Goal: Task Accomplishment & Management: Use online tool/utility

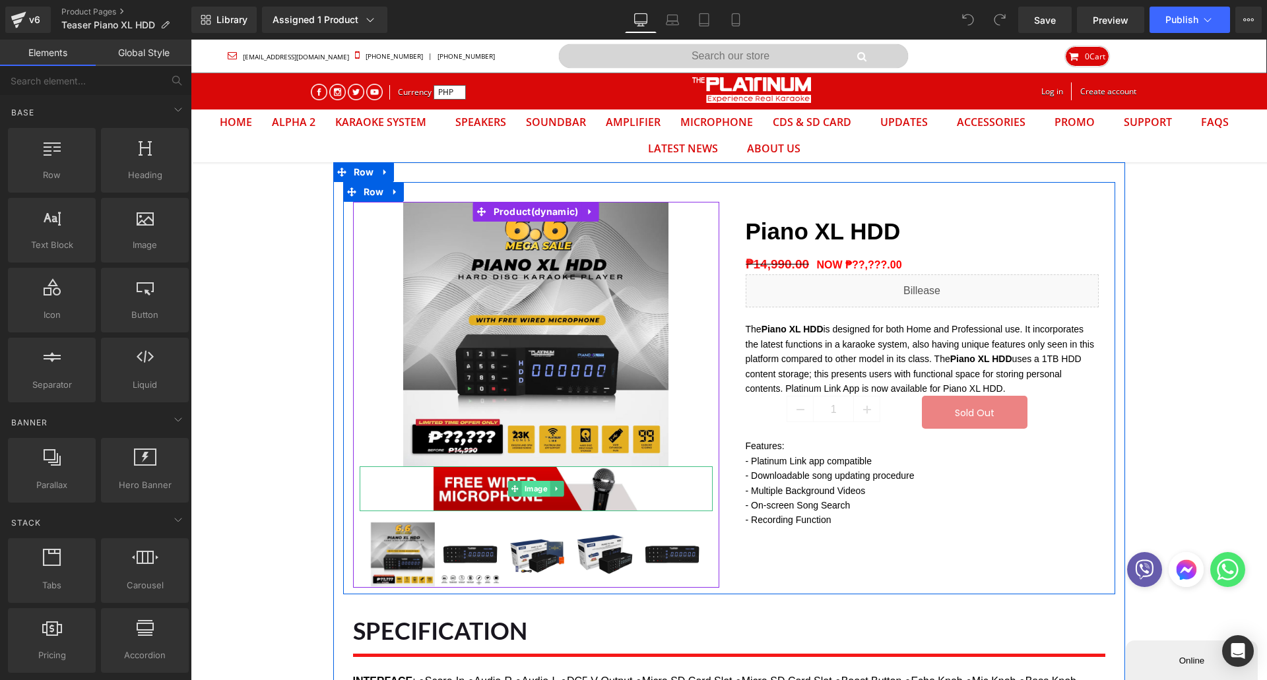
click at [532, 493] on span "Image" at bounding box center [536, 489] width 28 height 16
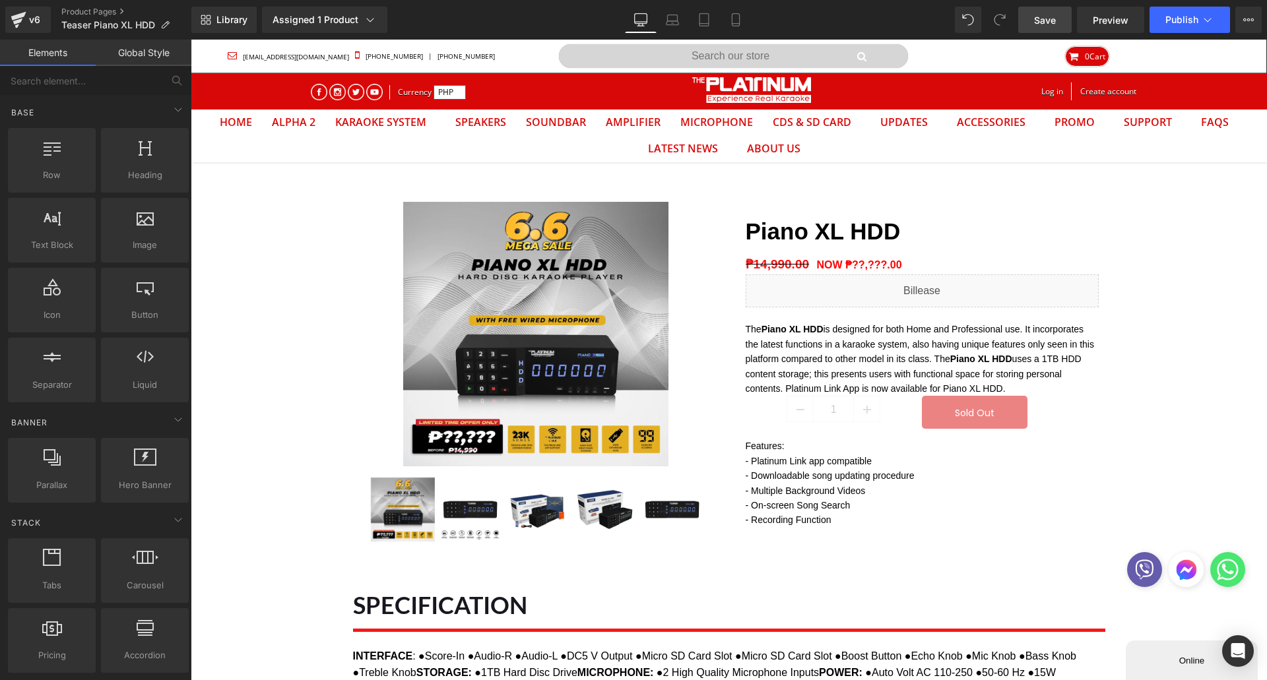
click at [1048, 21] on span "Save" at bounding box center [1045, 20] width 22 height 14
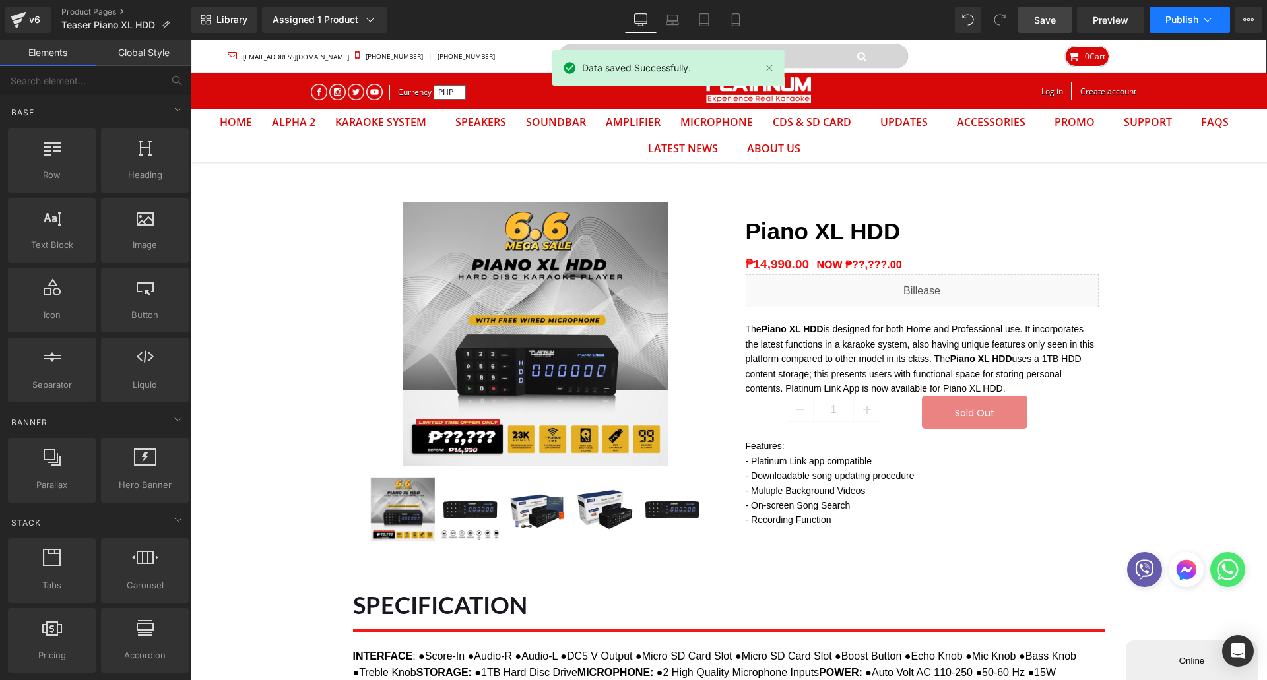
click at [1169, 17] on span "Publish" at bounding box center [1181, 20] width 33 height 11
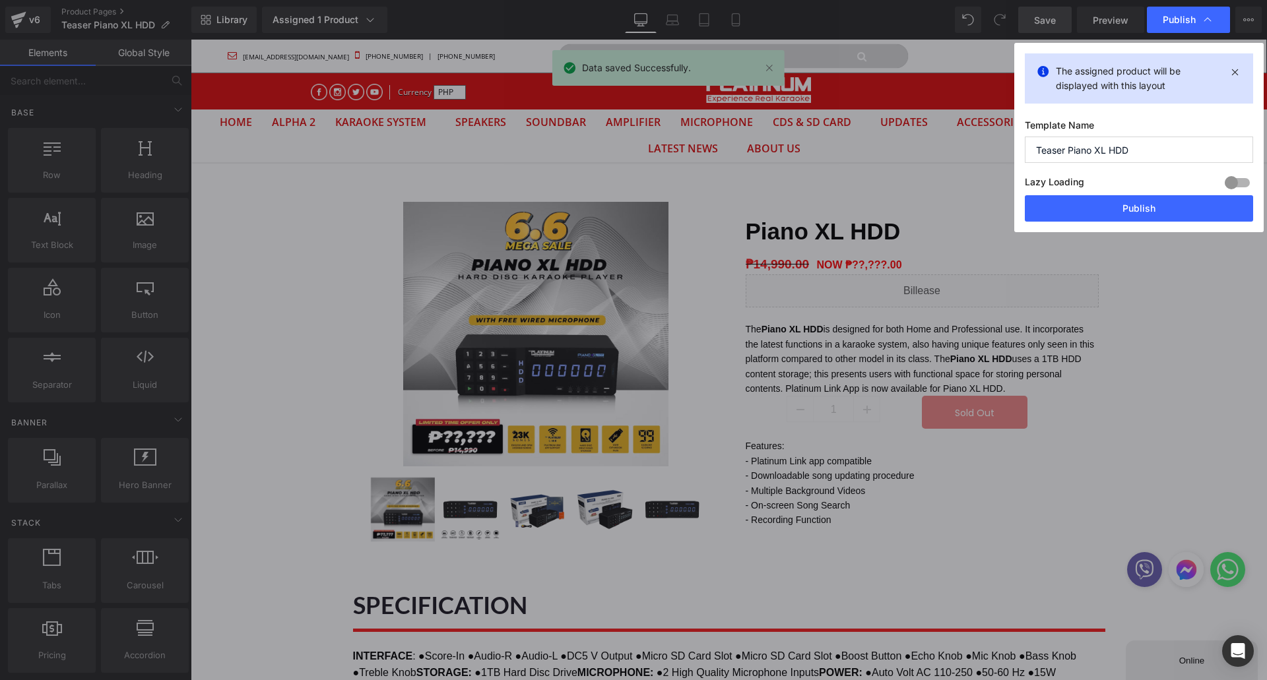
drag, startPoint x: 1159, startPoint y: 209, endPoint x: 525, endPoint y: 3, distance: 666.7
click at [1158, 210] on button "Publish" at bounding box center [1139, 208] width 228 height 26
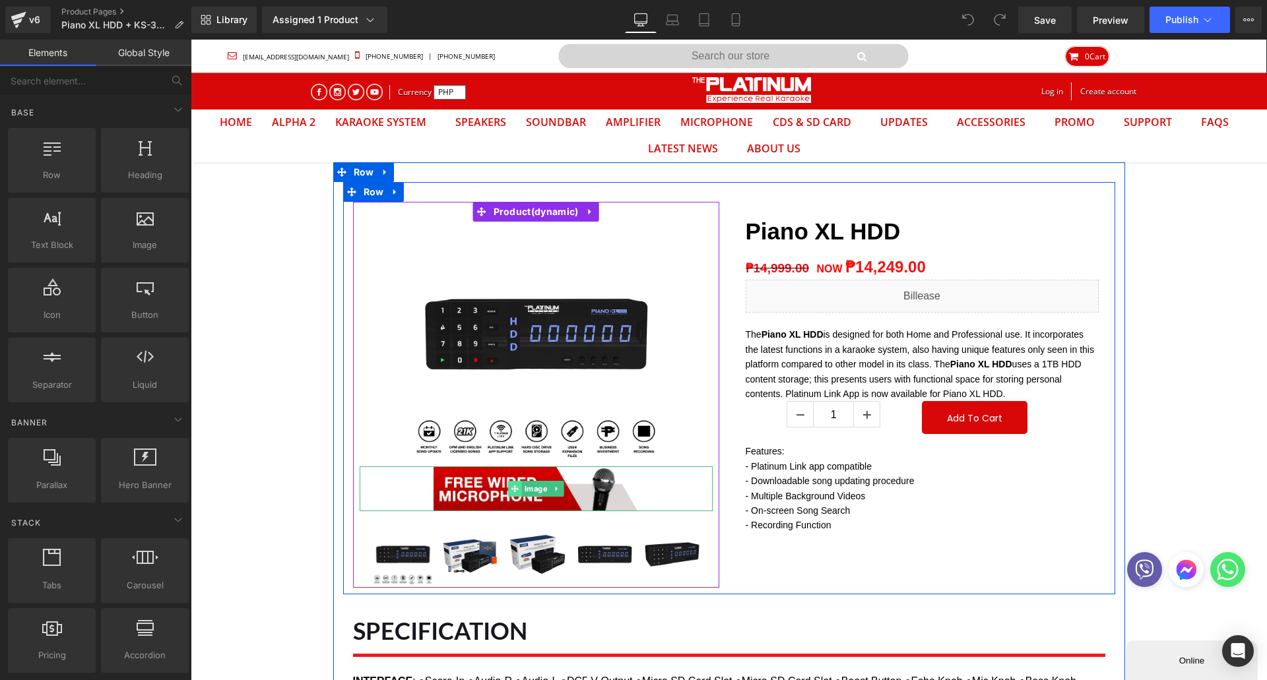
click at [508, 494] on span at bounding box center [515, 489] width 14 height 16
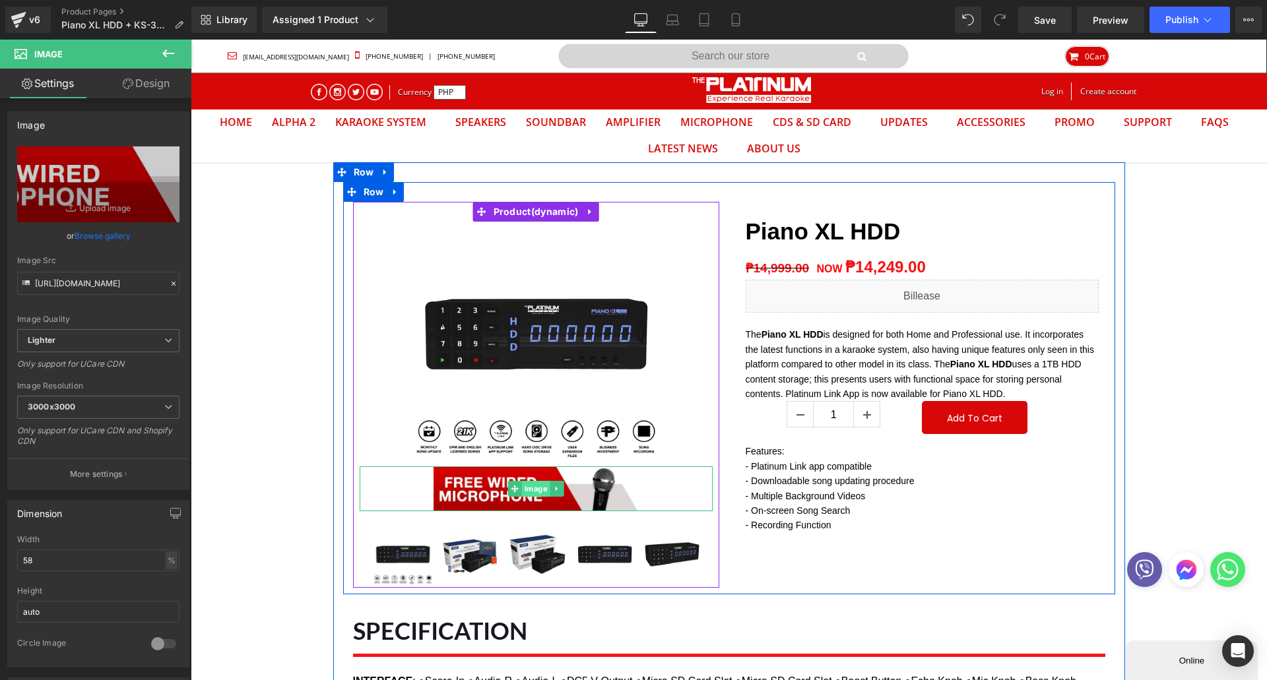
click at [522, 493] on span "Image" at bounding box center [536, 489] width 28 height 16
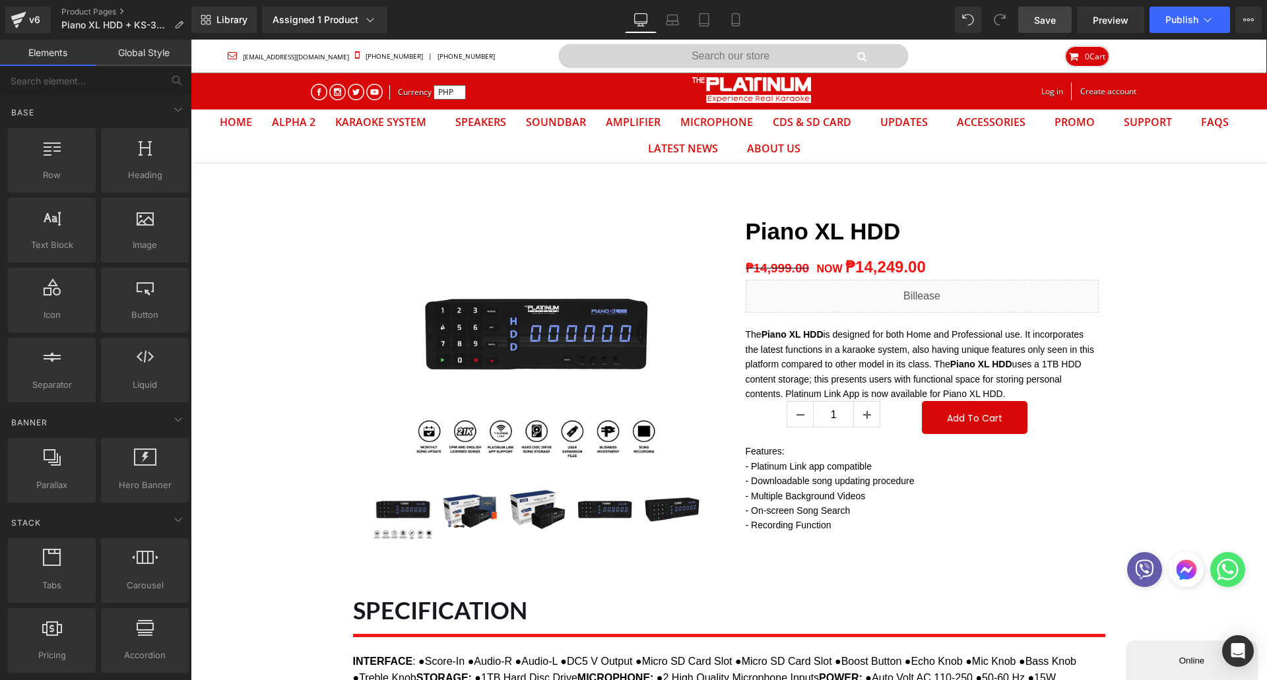
click at [1044, 21] on span "Save" at bounding box center [1045, 20] width 22 height 14
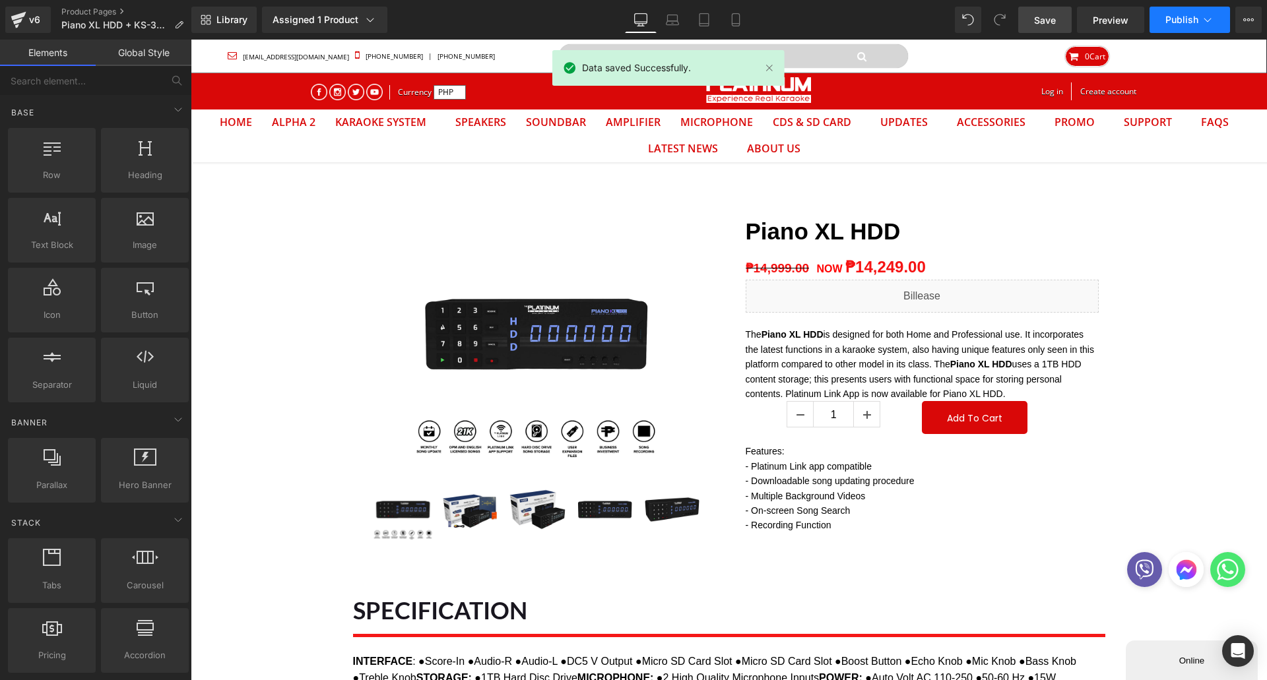
click at [1173, 19] on span "Publish" at bounding box center [1181, 20] width 33 height 11
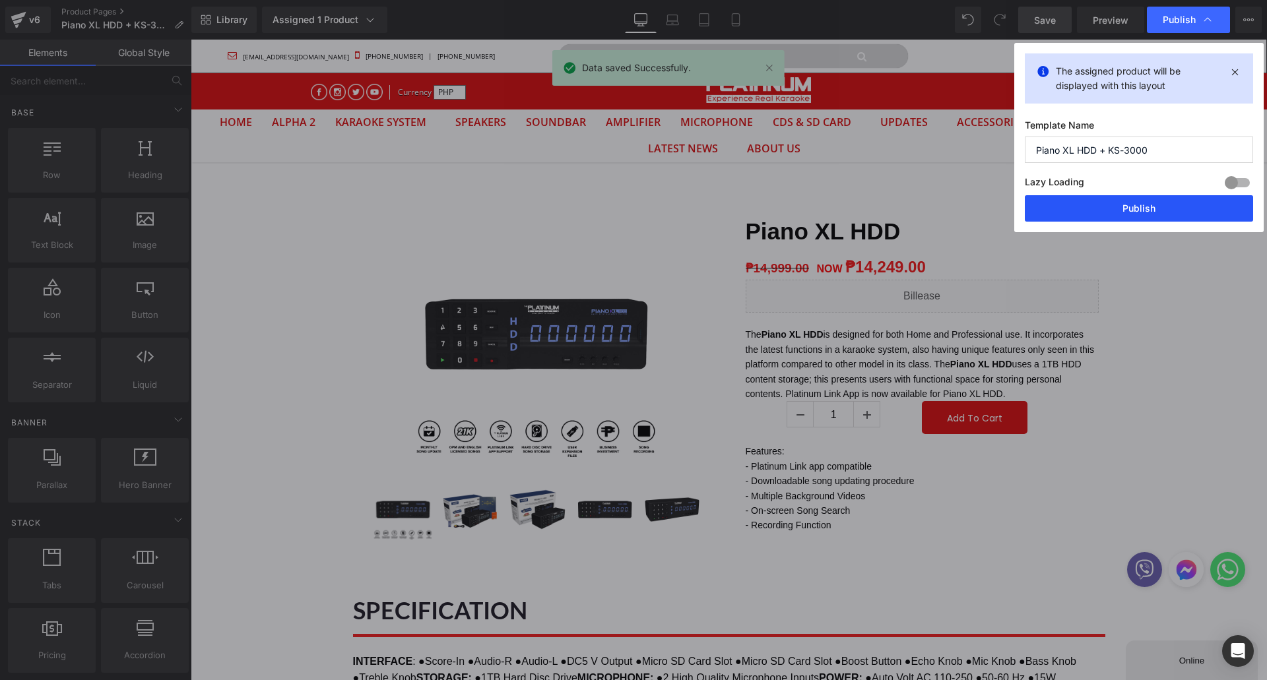
click at [1107, 210] on button "Publish" at bounding box center [1139, 208] width 228 height 26
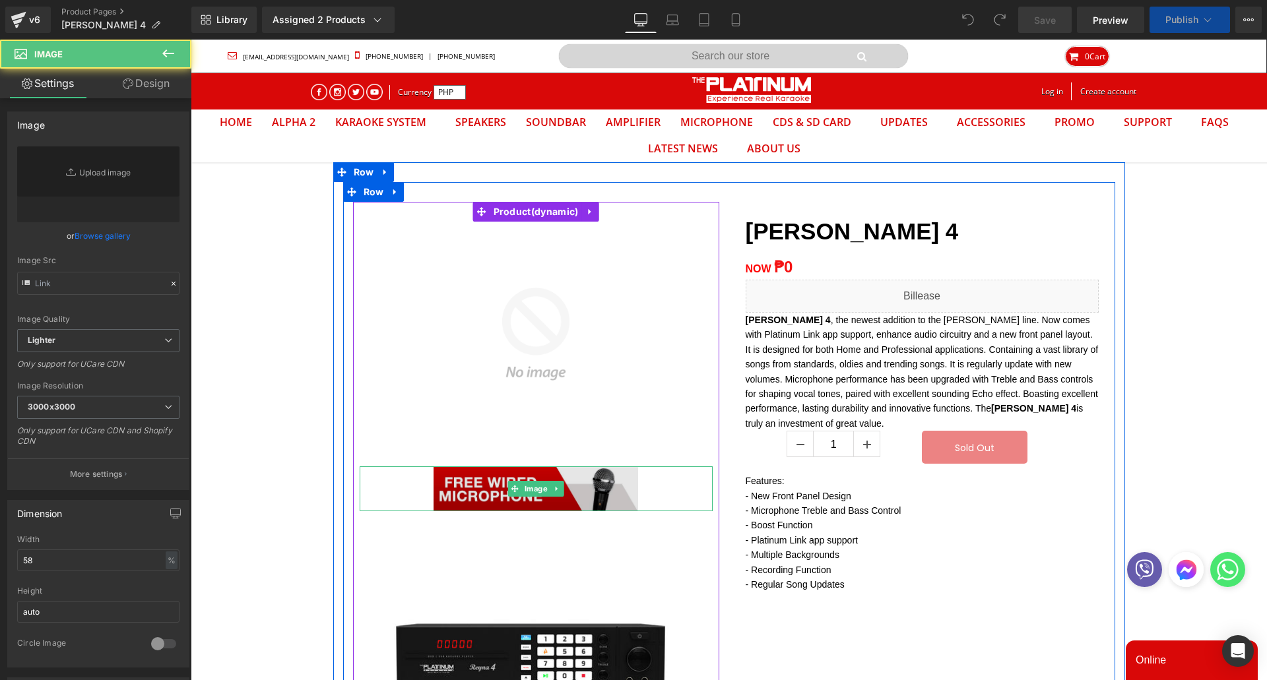
click at [480, 482] on img at bounding box center [536, 488] width 205 height 45
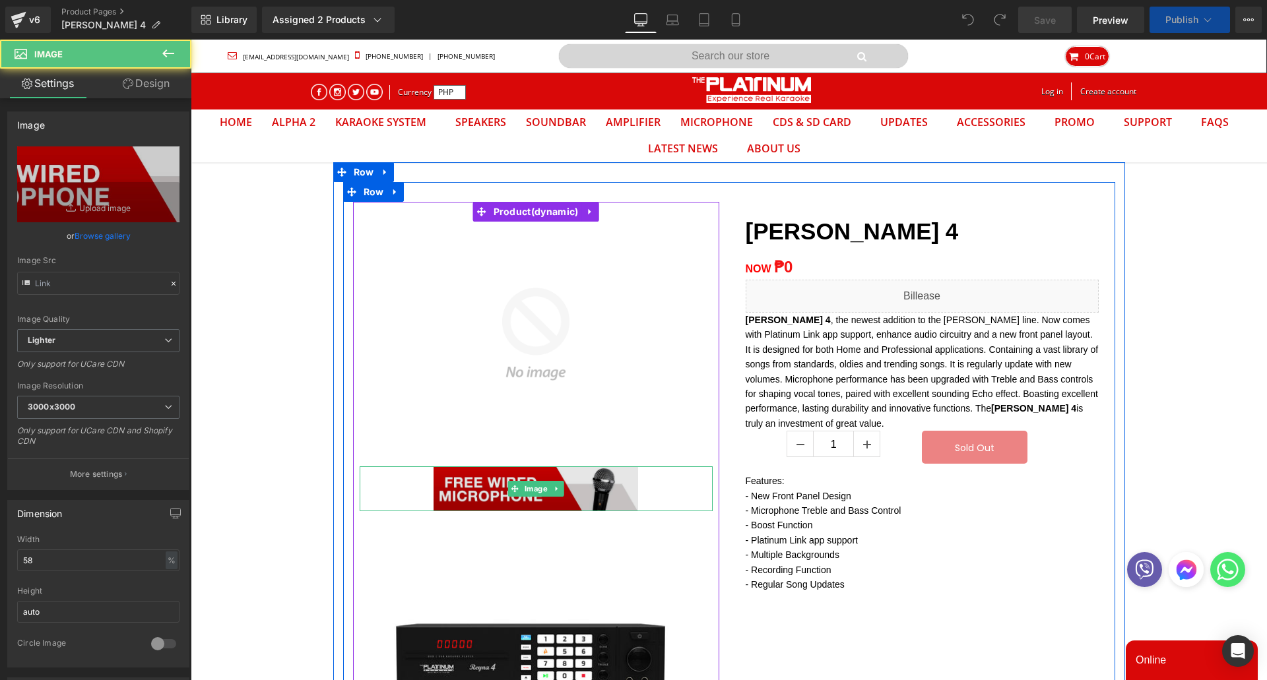
type input "https://ucarecdn.com/ab33b245-0532-44be-9e25-c3e19e1b4953/-/format/auto/-/previ…"
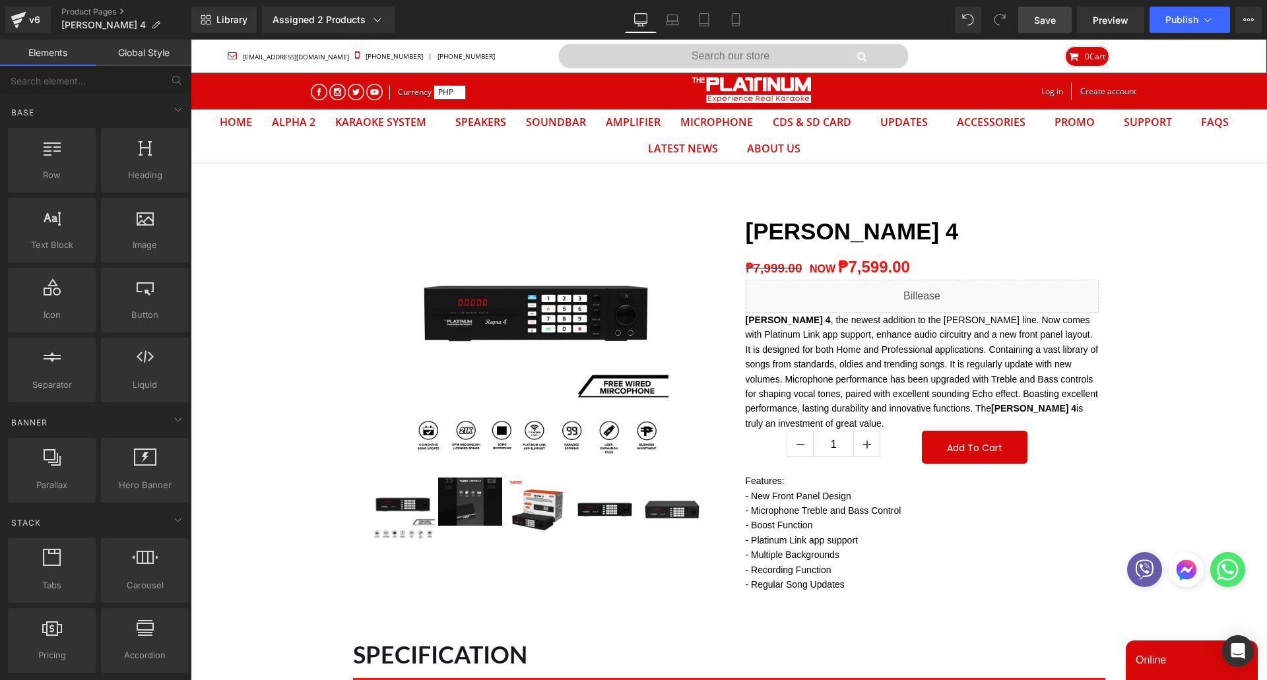
click at [1053, 22] on span "Save" at bounding box center [1045, 20] width 22 height 14
click at [1168, 28] on button "Publish" at bounding box center [1189, 20] width 80 height 26
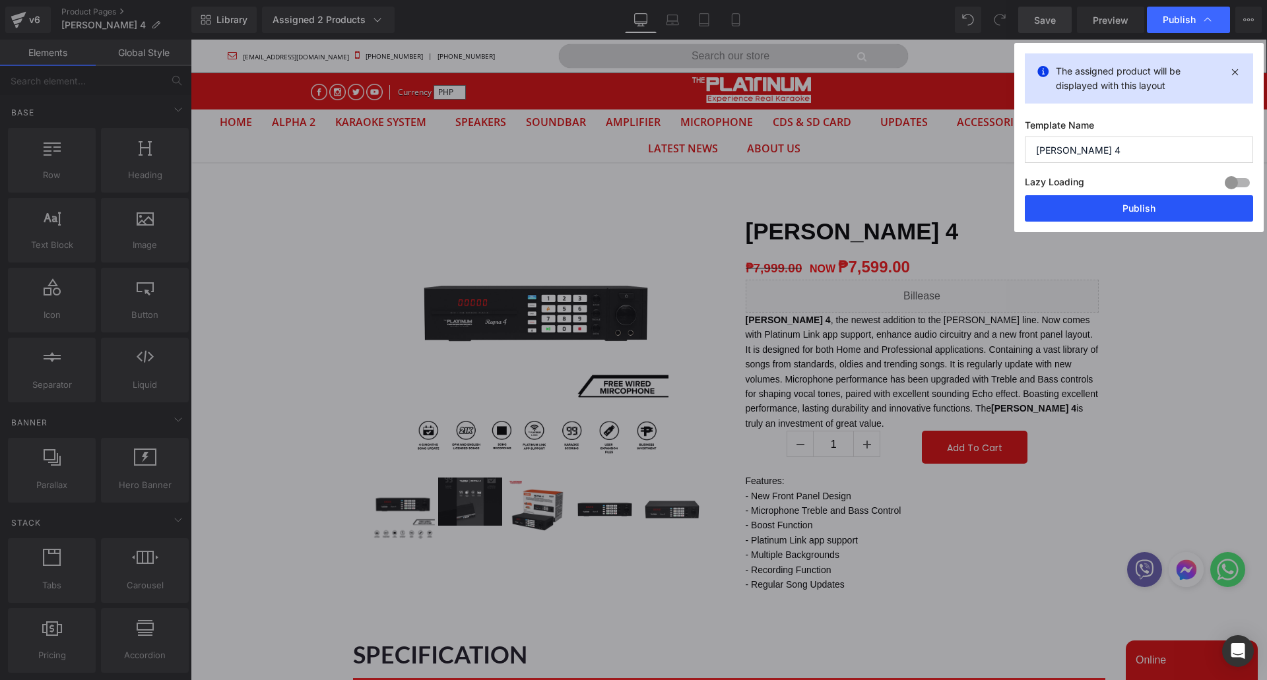
click at [1132, 214] on button "Publish" at bounding box center [1139, 208] width 228 height 26
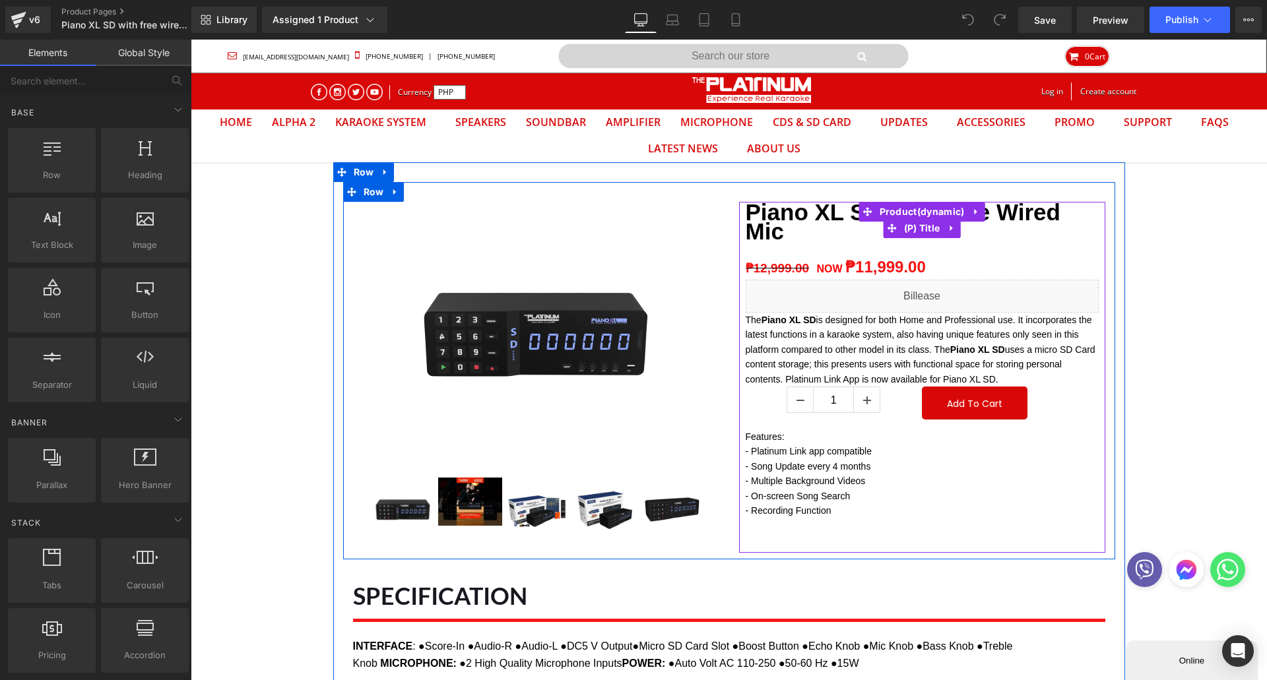
click at [1012, 217] on strong "Piano XL SD with Free Wired Mic" at bounding box center [903, 221] width 315 height 45
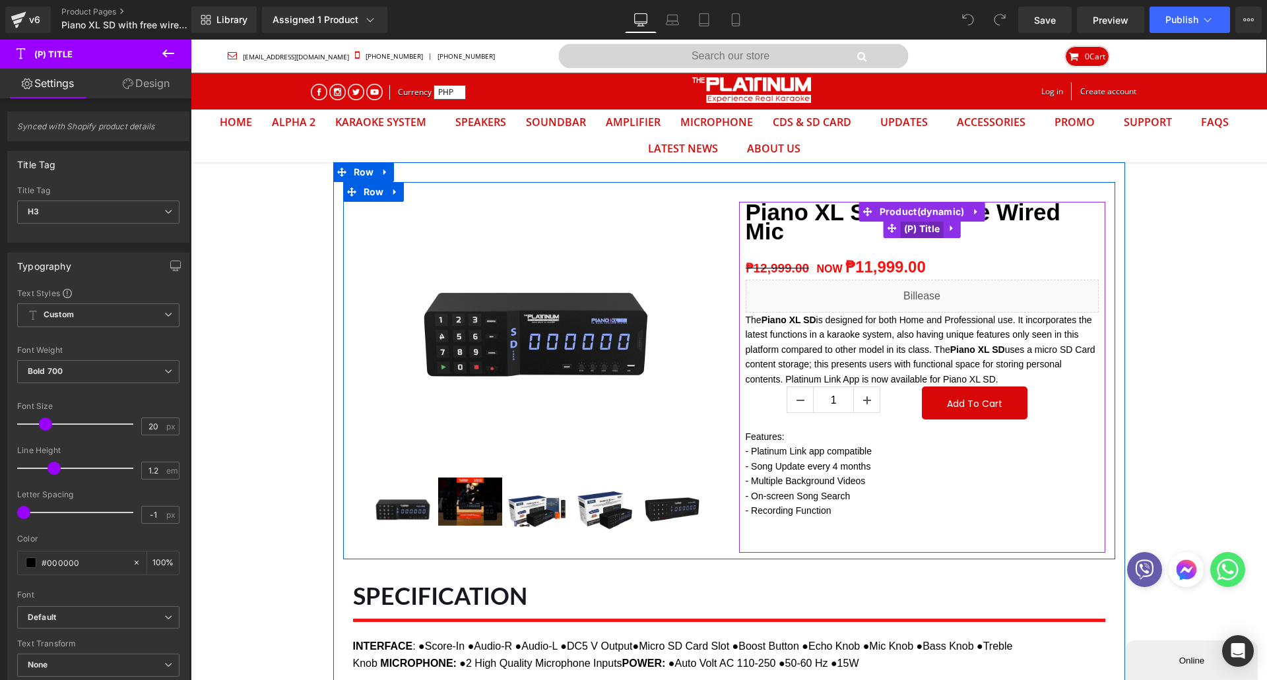
click at [917, 232] on div "Piano XL SD with Free Wired Mic (P) Title" at bounding box center [922, 228] width 353 height 53
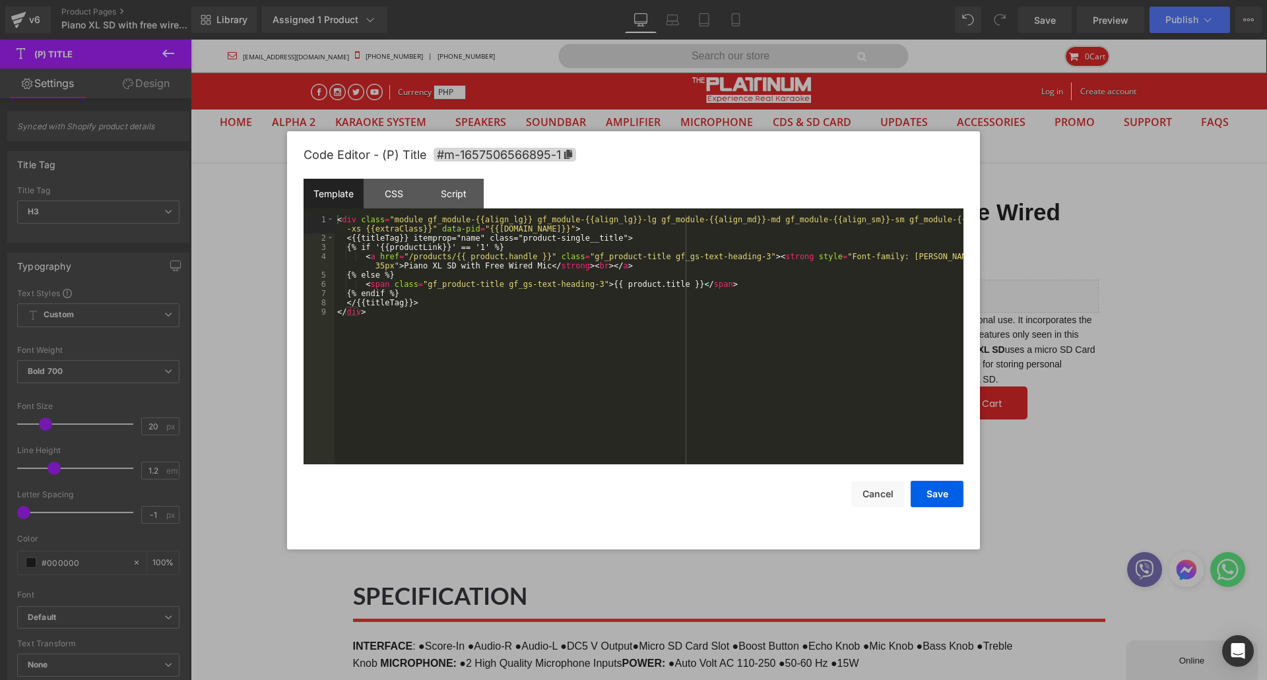
click at [905, 0] on div "(P) Title You are previewing how the will restyle your page. You can not edit E…" at bounding box center [633, 0] width 1267 height 0
drag, startPoint x: 445, startPoint y: 270, endPoint x: 533, endPoint y: 270, distance: 87.8
click at [533, 269] on div "< div class = "module gf_module-{{align_lg}} gf_module-{{align_lg}}-lg gf_modul…" at bounding box center [649, 353] width 629 height 277
drag, startPoint x: 930, startPoint y: 496, endPoint x: 924, endPoint y: 482, distance: 15.4
click at [930, 496] on button "Save" at bounding box center [937, 494] width 53 height 26
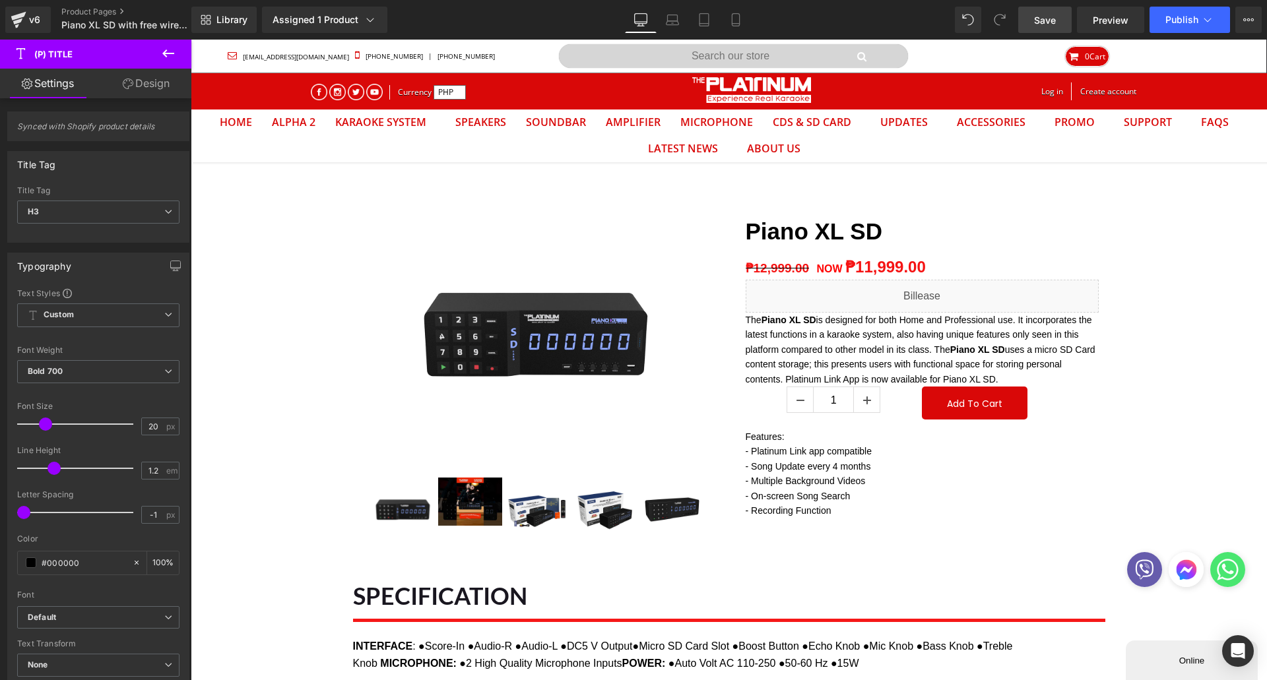
click at [1054, 28] on link "Save" at bounding box center [1044, 20] width 53 height 26
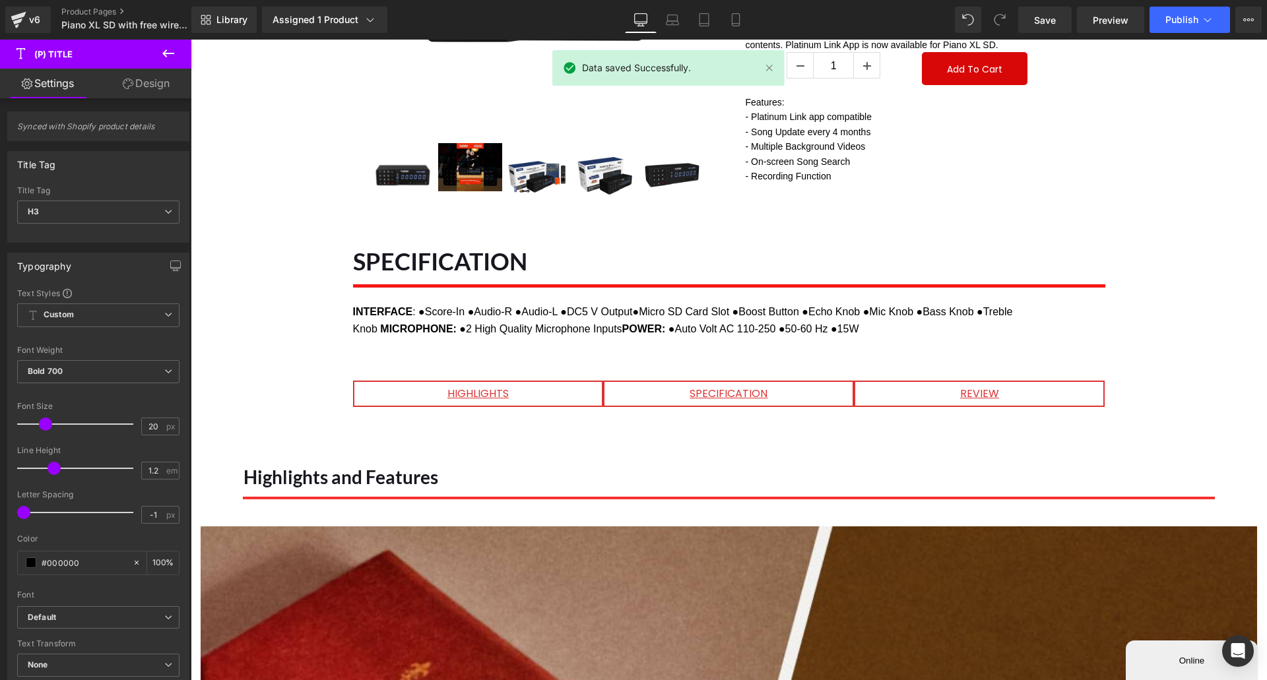
scroll to position [264, 0]
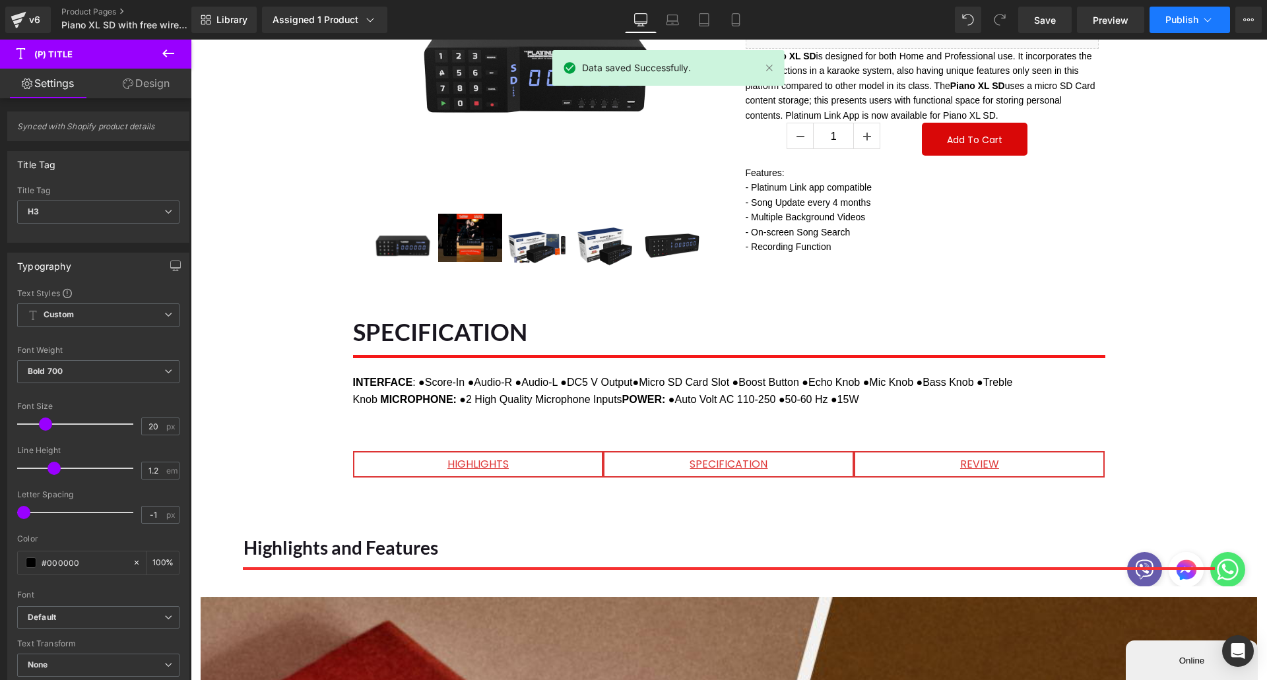
click at [1174, 22] on span "Publish" at bounding box center [1181, 20] width 33 height 11
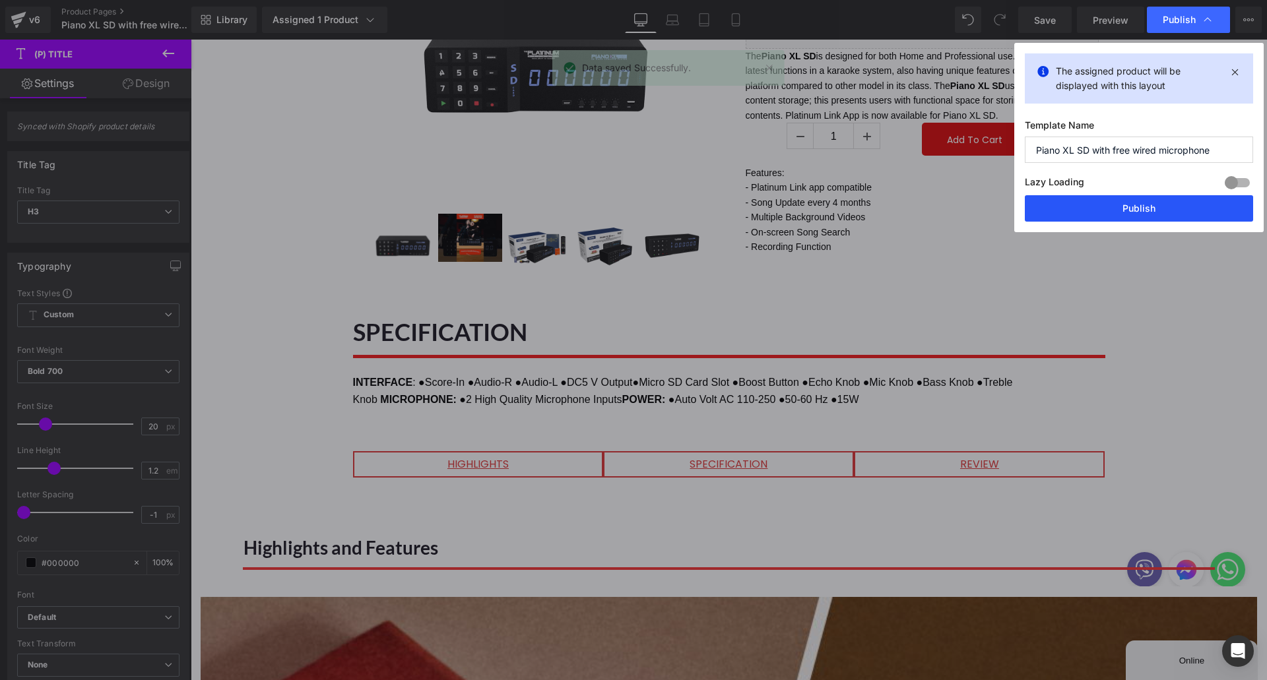
click at [1133, 206] on button "Publish" at bounding box center [1139, 208] width 228 height 26
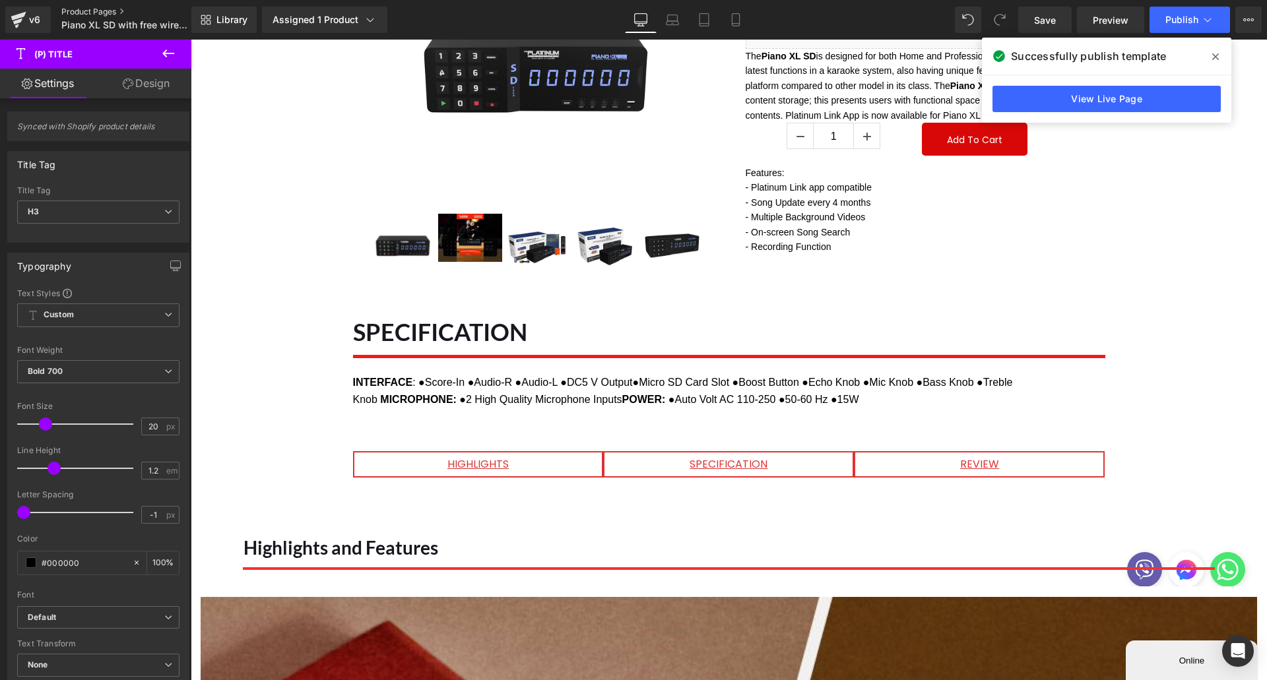
click at [77, 11] on link "Product Pages" at bounding box center [137, 12] width 152 height 11
